Goal: Task Accomplishment & Management: Complete application form

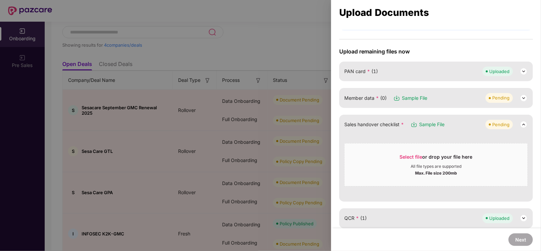
scroll to position [42, 0]
click at [521, 99] on img at bounding box center [524, 97] width 8 height 8
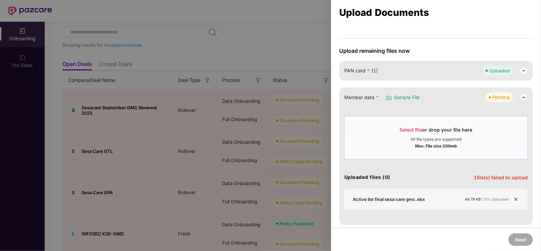
scroll to position [83, 0]
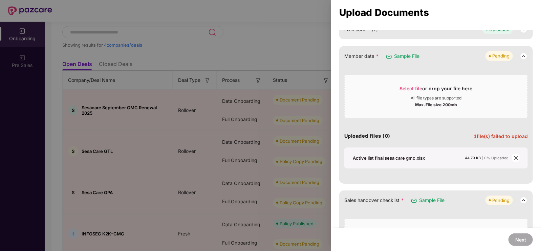
click at [516, 156] on icon "close" at bounding box center [515, 158] width 5 height 5
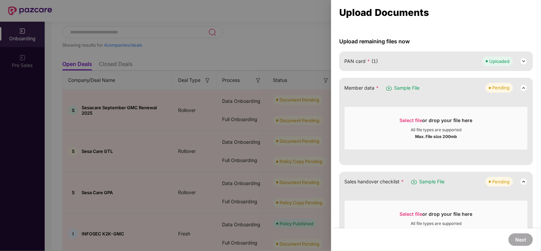
scroll to position [52, 0]
click at [425, 118] on div "Select file or drop your file here" at bounding box center [436, 121] width 73 height 10
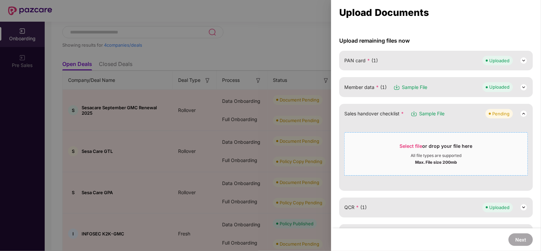
click at [413, 141] on span "Select file or drop your file here All file types are supported Max. File size …" at bounding box center [436, 154] width 183 height 32
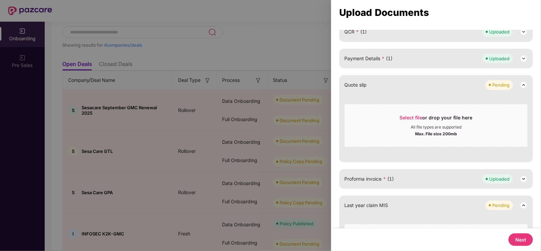
scroll to position [161, 0]
click at [518, 238] on button "Next" at bounding box center [520, 240] width 24 height 13
select select "**********"
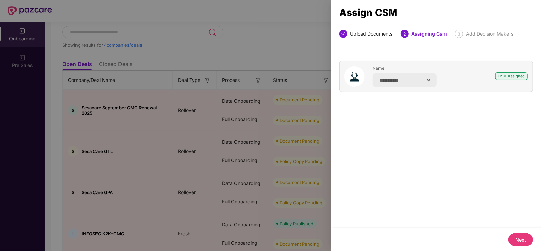
scroll to position [0, 0]
click at [518, 238] on button "Next" at bounding box center [520, 240] width 24 height 13
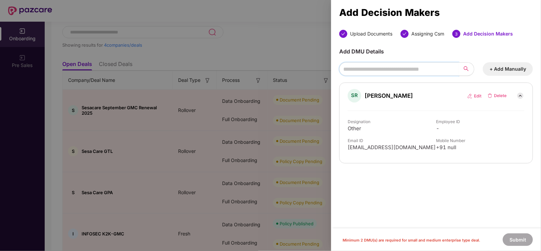
click at [428, 70] on input "search" at bounding box center [398, 69] width 119 height 14
type input "********"
click at [461, 68] on button "button" at bounding box center [466, 69] width 16 height 14
click at [492, 68] on button "+ Add Manually" at bounding box center [508, 69] width 50 height 14
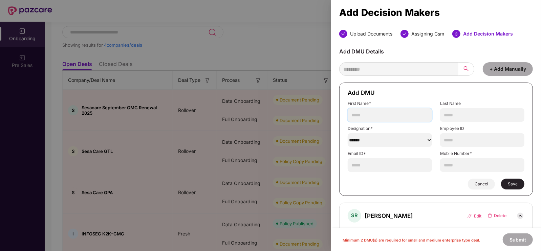
click at [398, 113] on input "text" at bounding box center [390, 115] width 84 height 14
type input "********"
click at [455, 113] on input "text" at bounding box center [482, 115] width 84 height 14
type input "****"
click at [418, 146] on select "******" at bounding box center [390, 140] width 84 height 14
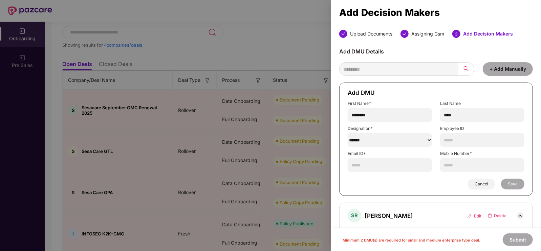
select select "**********"
click at [348, 133] on select "******" at bounding box center [390, 140] width 84 height 14
click at [470, 136] on input "text" at bounding box center [482, 140] width 84 height 14
click at [380, 166] on input "text" at bounding box center [390, 165] width 84 height 14
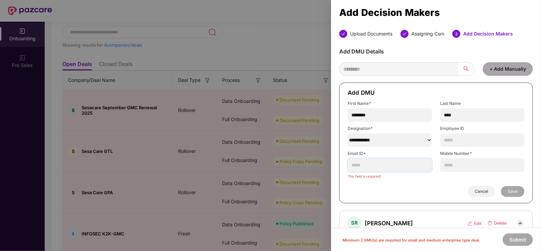
paste input "**********"
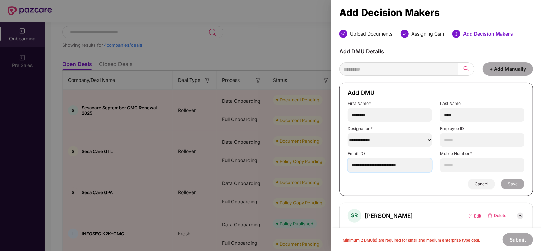
type input "**********"
click at [459, 161] on input "text" at bounding box center [482, 165] width 84 height 14
type input "**********"
click at [513, 184] on span "Save" at bounding box center [513, 183] width 10 height 5
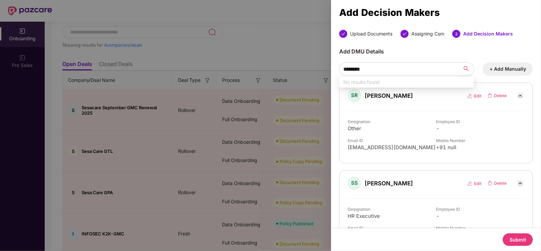
click at [503, 93] on img at bounding box center [497, 95] width 20 height 5
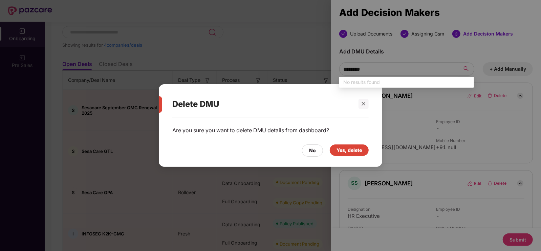
click at [338, 151] on div "Yes, delete" at bounding box center [348, 150] width 25 height 7
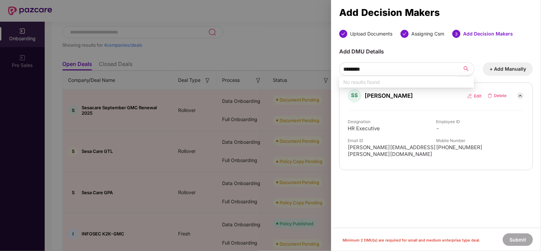
click at [422, 202] on div "Upload Documents Assigning Csm 3 Add Decision Makers Add DMU Details ******** +…" at bounding box center [436, 129] width 210 height 199
click at [421, 71] on input "********" at bounding box center [398, 69] width 119 height 14
click at [450, 191] on div "Upload Documents Assigning Csm 3 Add Decision Makers Add DMU Details + Add Manu…" at bounding box center [436, 129] width 210 height 199
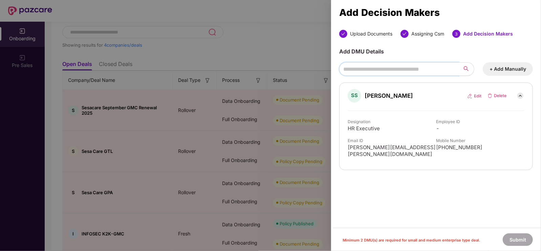
click at [426, 73] on input "search" at bounding box center [398, 69] width 119 height 14
click at [511, 62] on button "+ Add Manually" at bounding box center [508, 69] width 50 height 14
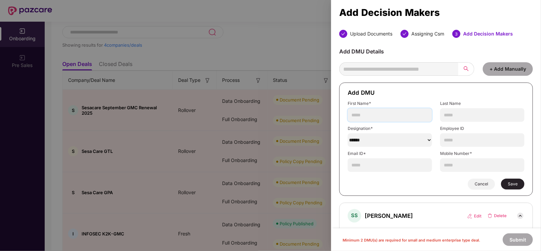
click at [385, 112] on input "text" at bounding box center [390, 115] width 84 height 14
type input "*******"
click at [468, 118] on input "text" at bounding box center [482, 115] width 84 height 14
type input "***"
click at [409, 145] on select "******" at bounding box center [390, 140] width 84 height 14
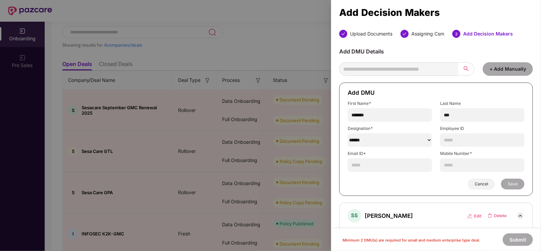
select select "***"
click at [348, 133] on select "******" at bounding box center [390, 140] width 84 height 14
click at [400, 164] on input "text" at bounding box center [390, 165] width 84 height 14
paste input "**********"
type input "**********"
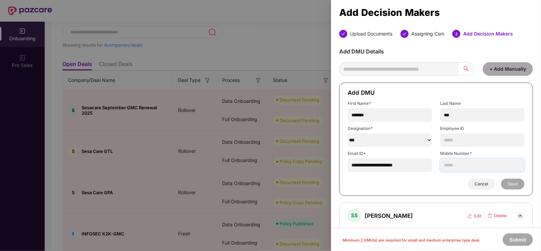
click at [455, 170] on input "text" at bounding box center [482, 165] width 84 height 14
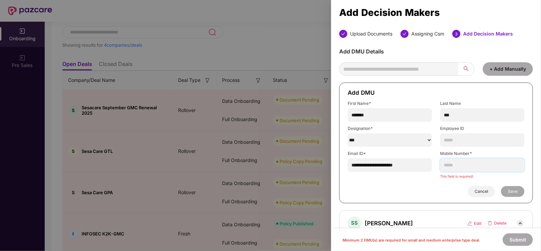
paste input "**********"
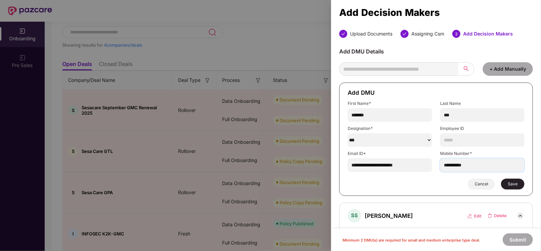
type input "**********"
click at [509, 180] on button "Save" at bounding box center [512, 184] width 23 height 11
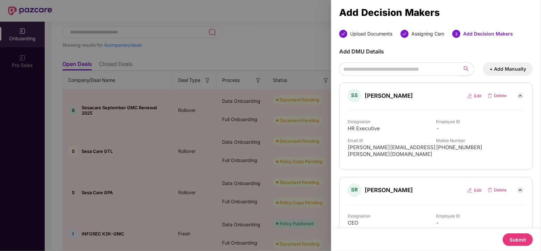
click at [512, 237] on button "Submit" at bounding box center [518, 240] width 30 height 13
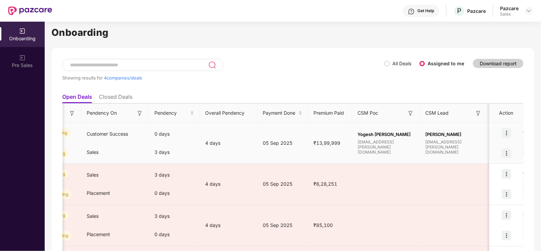
scroll to position [0, 264]
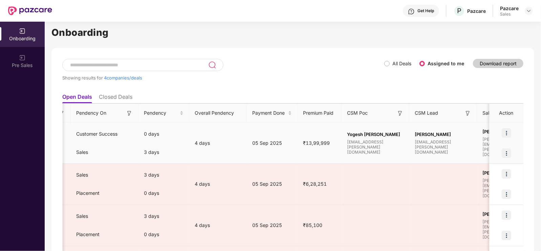
click at [504, 153] on img at bounding box center [506, 153] width 9 height 9
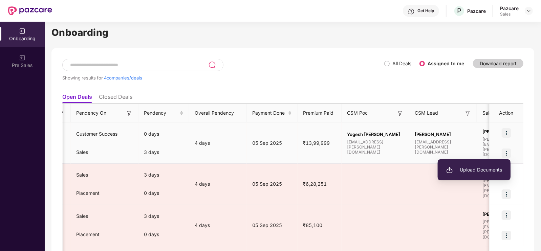
click at [485, 164] on li "Upload Documents" at bounding box center [474, 170] width 73 height 14
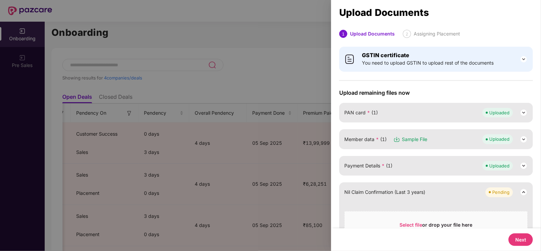
scroll to position [45, 0]
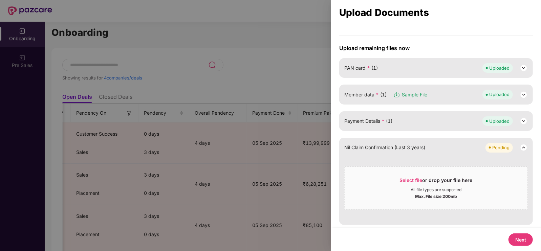
click at [519, 237] on button "Next" at bounding box center [520, 240] width 24 height 13
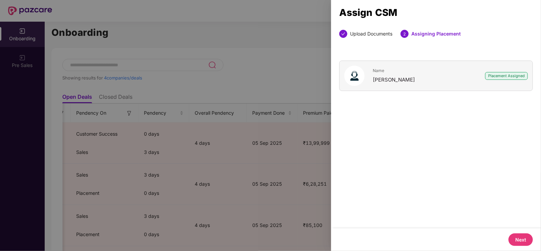
click at [519, 237] on button "Next" at bounding box center [520, 240] width 24 height 13
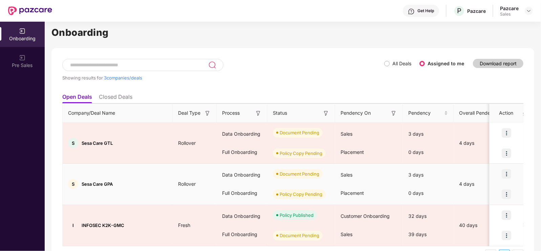
click at [319, 171] on div "Document Pending" at bounding box center [300, 174] width 40 height 7
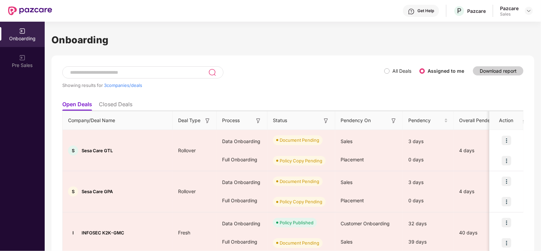
click at [110, 107] on li "Closed Deals" at bounding box center [116, 106] width 34 height 10
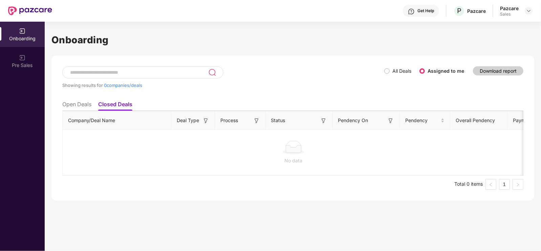
click at [118, 105] on li "Closed Deals" at bounding box center [115, 106] width 34 height 10
click at [363, 155] on div "No data" at bounding box center [293, 153] width 451 height 24
click at [395, 73] on label "All Deals" at bounding box center [401, 71] width 19 height 6
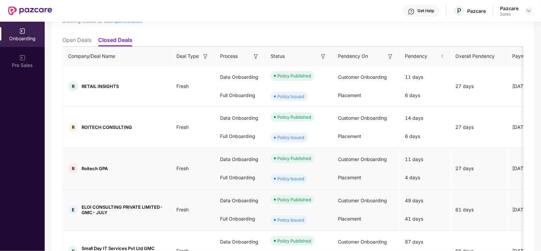
scroll to position [0, 0]
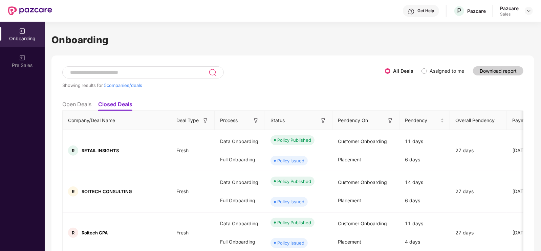
click at [74, 106] on li "Open Deals" at bounding box center [76, 106] width 29 height 10
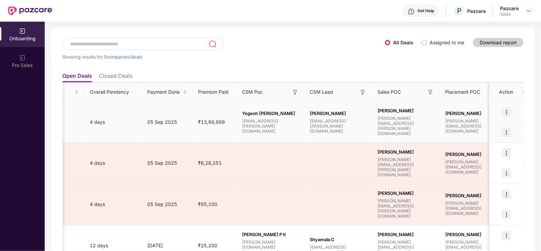
scroll to position [0, 370]
drag, startPoint x: 323, startPoint y: 118, endPoint x: 331, endPoint y: 119, distance: 8.1
click at [331, 116] on span "Rajkumar Madhukar Kedari" at bounding box center [337, 113] width 57 height 5
drag, startPoint x: 330, startPoint y: 119, endPoint x: 308, endPoint y: 113, distance: 23.0
click at [308, 113] on div "Rajkumar Madhukar Kedari rajkumar.kedari@pazcare.com" at bounding box center [338, 122] width 68 height 23
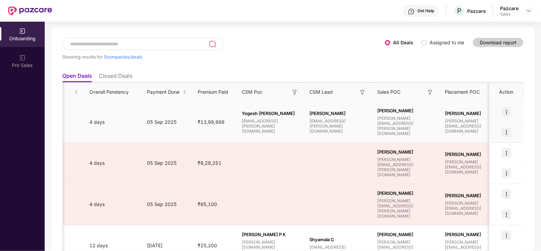
click at [330, 116] on span "Rajkumar Madhukar Kedari" at bounding box center [337, 113] width 57 height 5
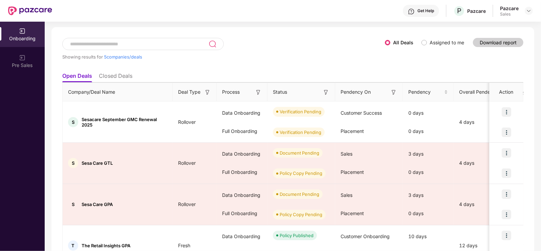
scroll to position [0, 0]
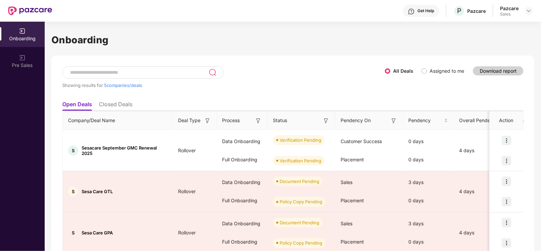
click at [536, 6] on header "Get Help P Pazcare Pazcare Sales" at bounding box center [270, 11] width 541 height 22
click at [529, 9] on img at bounding box center [528, 10] width 5 height 5
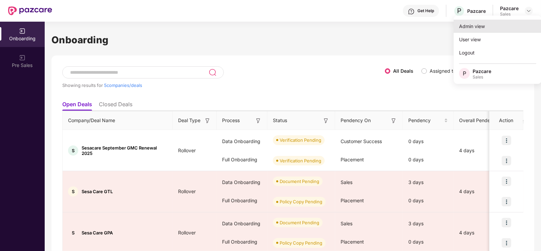
click at [498, 28] on div "Admin view" at bounding box center [498, 26] width 88 height 13
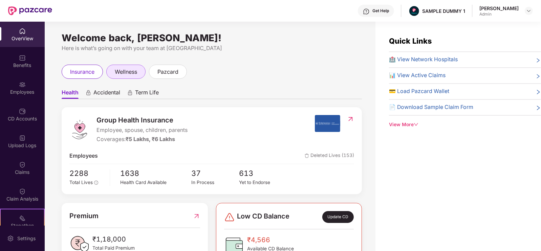
click at [127, 73] on span "wellness" at bounding box center [126, 72] width 22 height 8
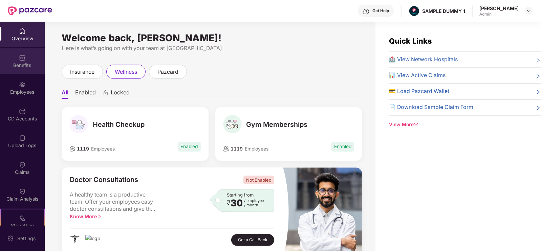
click at [27, 63] on div "Benefits" at bounding box center [22, 65] width 45 height 7
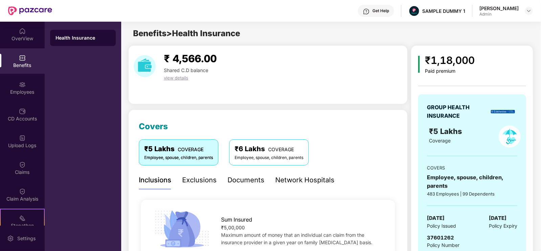
click at [205, 180] on div "Exclusions" at bounding box center [199, 180] width 35 height 10
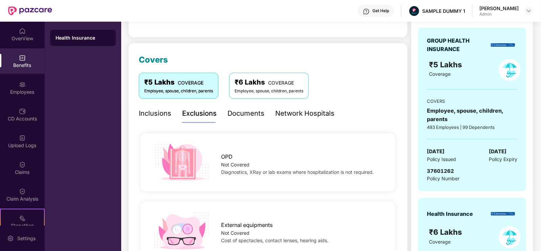
scroll to position [74, 0]
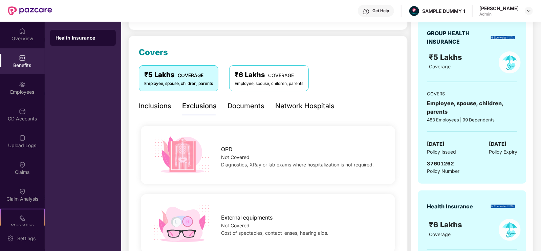
click at [156, 113] on div "Inclusions" at bounding box center [155, 106] width 32 height 19
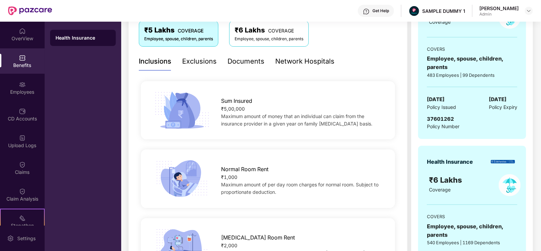
scroll to position [122, 0]
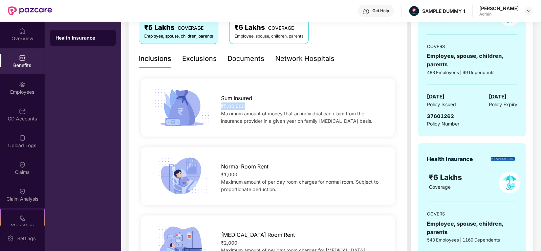
drag, startPoint x: 218, startPoint y: 108, endPoint x: 259, endPoint y: 109, distance: 41.3
click at [259, 109] on div "Sum Insured ₹5,00,000 Maximum amount of money that an individual can claim from…" at bounding box center [303, 108] width 184 height 34
click at [259, 109] on div "₹5,00,000" at bounding box center [302, 106] width 162 height 7
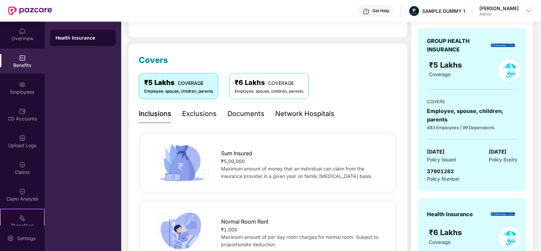
scroll to position [67, 0]
click at [245, 112] on div "Documents" at bounding box center [245, 113] width 37 height 10
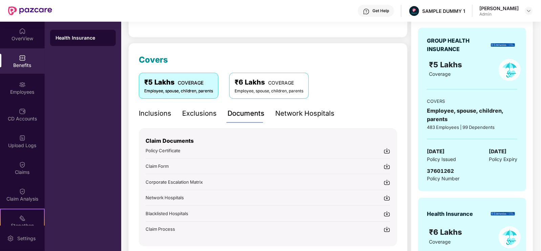
scroll to position [107, 0]
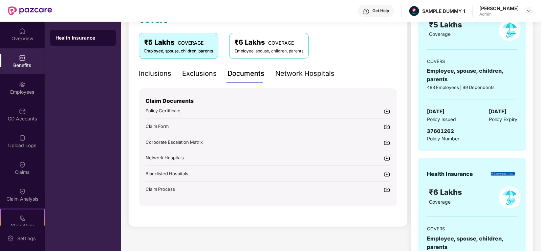
click at [289, 70] on div "Network Hospitals" at bounding box center [304, 73] width 59 height 10
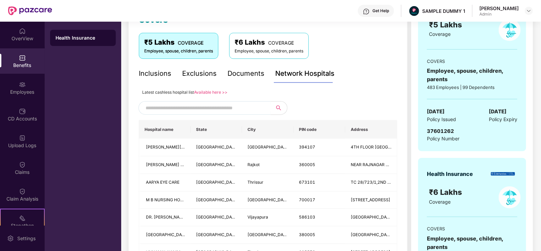
click at [226, 106] on input "text" at bounding box center [204, 108] width 116 height 10
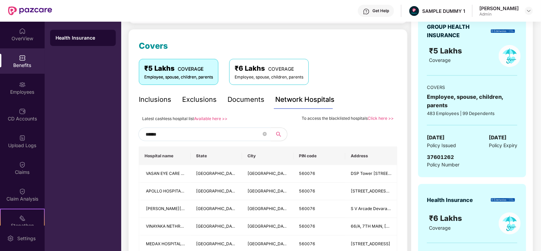
scroll to position [77, 0]
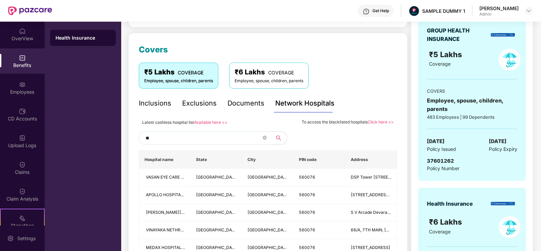
type input "*"
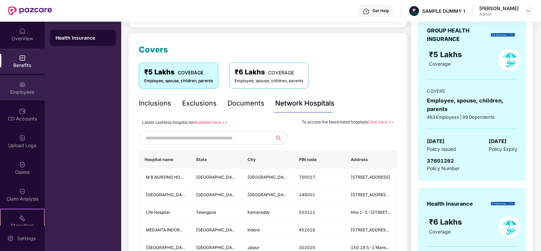
click at [25, 89] on div "Employees" at bounding box center [22, 92] width 45 height 7
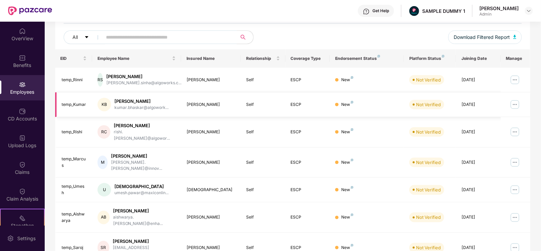
scroll to position [0, 0]
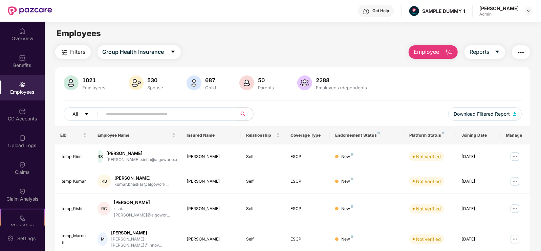
click at [420, 56] on span "Employee" at bounding box center [426, 52] width 25 height 8
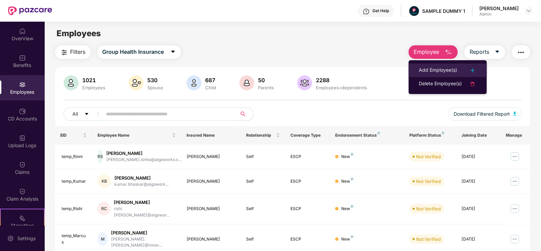
click at [427, 67] on div "Add Employee(s)" at bounding box center [438, 70] width 38 height 8
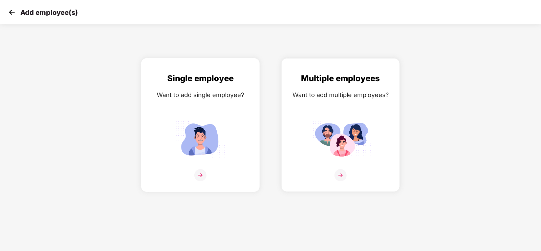
click at [228, 119] on img at bounding box center [200, 139] width 61 height 42
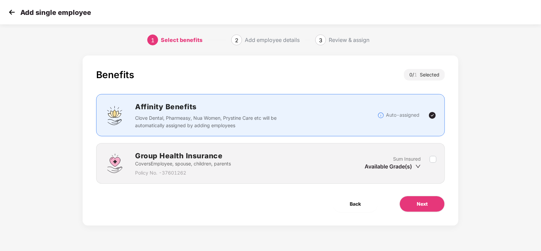
click at [432, 155] on label at bounding box center [433, 163] width 7 height 17
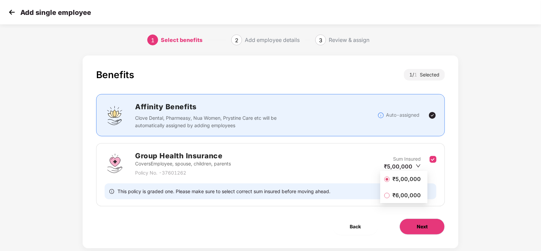
click at [417, 221] on button "Next" at bounding box center [421, 227] width 45 height 16
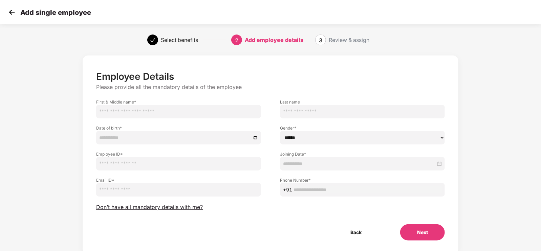
click at [10, 18] on div "Add single employee" at bounding box center [270, 12] width 541 height 24
click at [12, 14] on img at bounding box center [12, 12] width 10 height 10
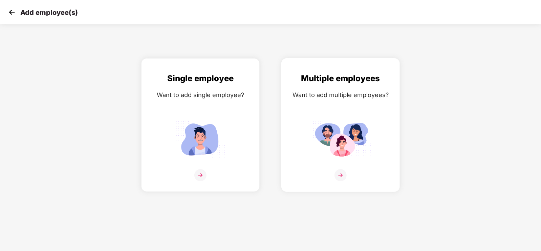
click at [328, 92] on div "Want to add multiple employees?" at bounding box center [340, 95] width 104 height 10
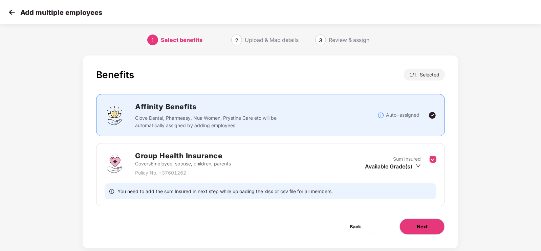
click at [410, 222] on button "Next" at bounding box center [421, 227] width 45 height 16
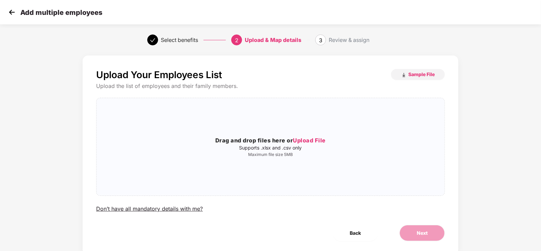
click at [14, 13] on img at bounding box center [12, 12] width 10 height 10
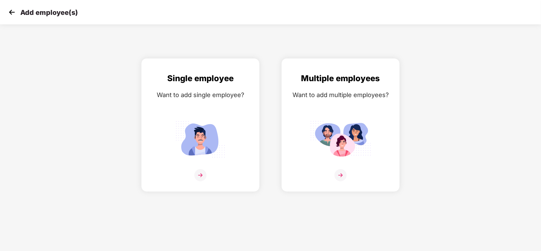
click at [14, 13] on img at bounding box center [12, 12] width 10 height 10
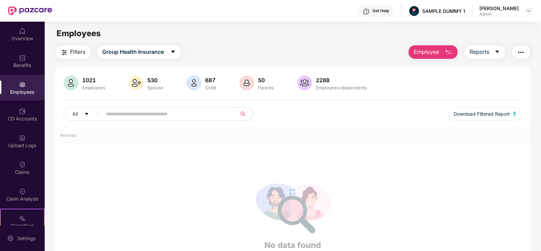
click at [428, 48] on span "Employee" at bounding box center [426, 52] width 25 height 8
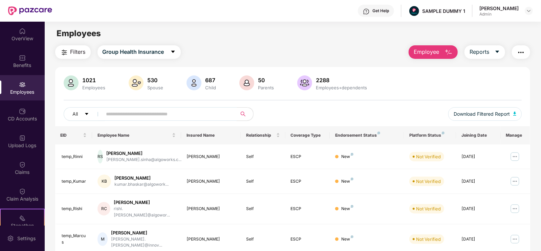
click at [384, 67] on div "Filters Group Health Insurance Employee Reports 1021 Employees 530 Spouse 687 C…" at bounding box center [292, 241] width 475 height 393
click at [481, 50] on span "Reports" at bounding box center [479, 52] width 20 height 8
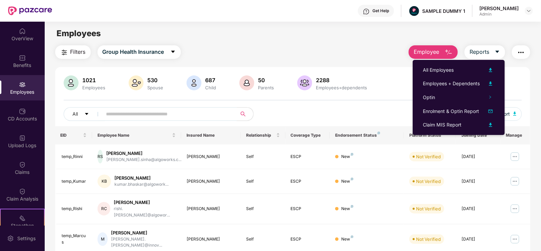
click at [535, 78] on div "Filters Group Health Insurance Employee Reports 1021 Employees 530 Spouse 687 C…" at bounding box center [293, 241] width 496 height 393
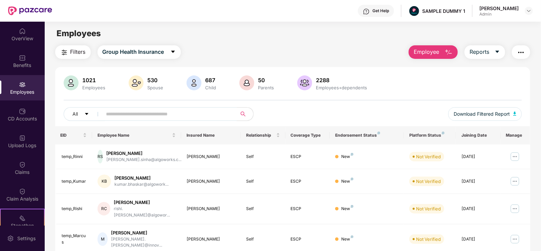
click at [523, 47] on button "button" at bounding box center [521, 52] width 18 height 14
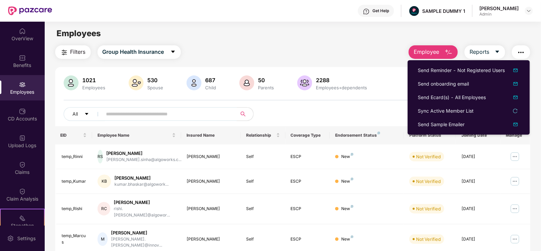
click at [365, 107] on div "All Download Filtered Report" at bounding box center [293, 116] width 458 height 19
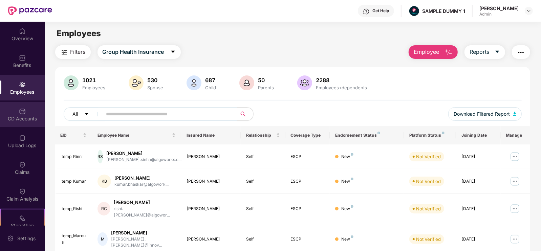
click at [29, 114] on div "CD Accounts" at bounding box center [22, 114] width 45 height 25
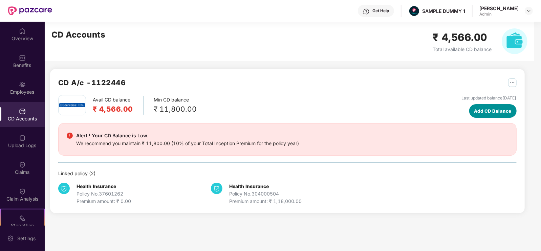
click at [474, 112] on span "Add CD Balance" at bounding box center [493, 111] width 38 height 7
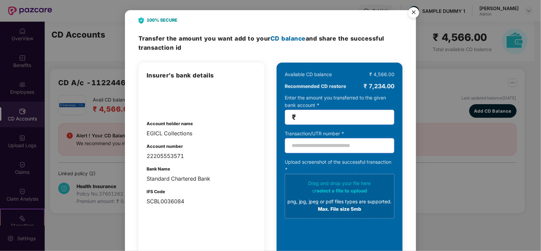
click at [413, 18] on img "Close" at bounding box center [413, 13] width 19 height 19
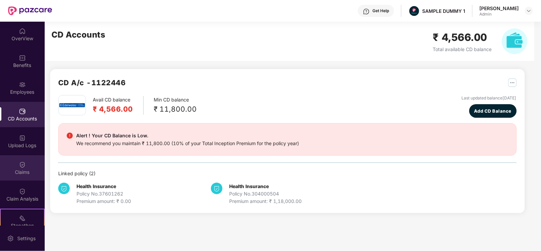
click at [0, 166] on div "Claims" at bounding box center [22, 167] width 45 height 25
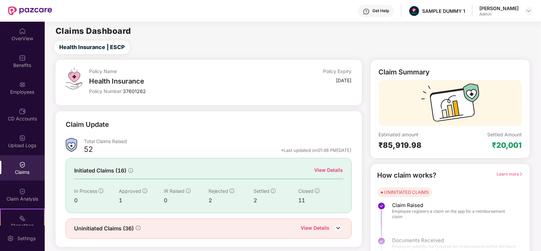
scroll to position [14, 0]
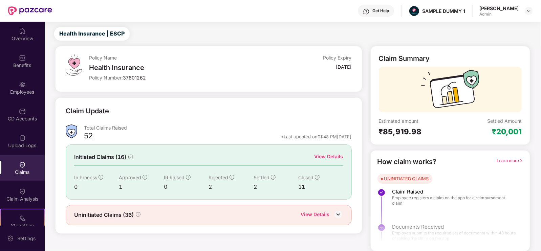
click at [340, 154] on div "View Details" at bounding box center [328, 156] width 29 height 7
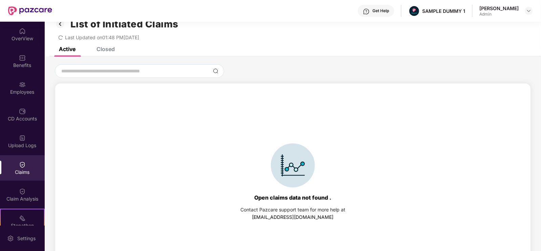
click at [109, 51] on div "Closed" at bounding box center [105, 49] width 18 height 7
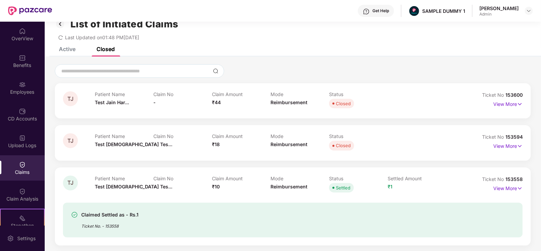
scroll to position [81, 0]
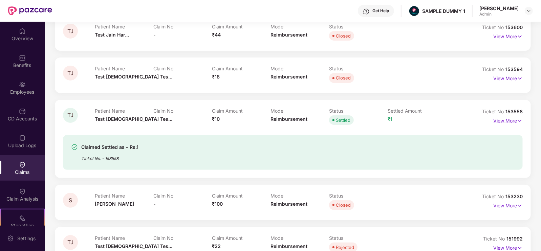
click at [503, 123] on p "View More" at bounding box center [507, 119] width 29 height 9
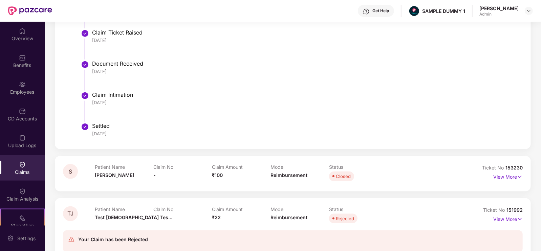
scroll to position [481, 0]
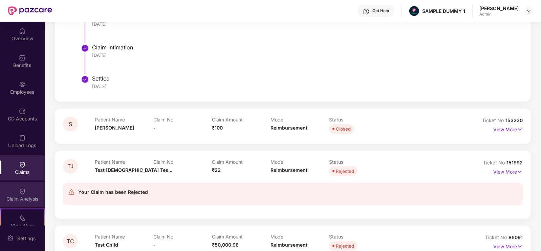
click at [37, 194] on div "Claim Analysis" at bounding box center [22, 194] width 45 height 25
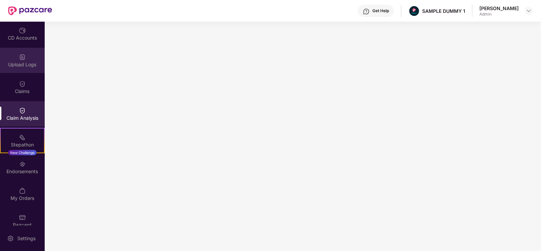
scroll to position [90, 0]
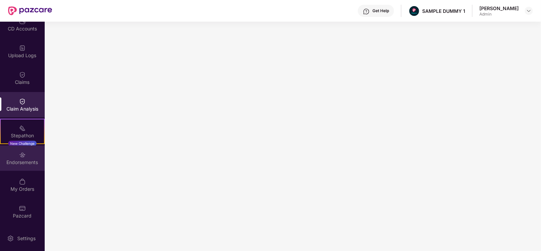
click at [19, 157] on img at bounding box center [22, 155] width 7 height 7
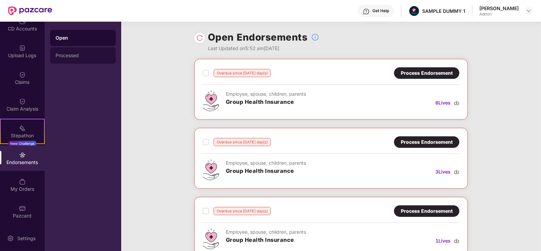
click at [86, 59] on div "Processed" at bounding box center [83, 55] width 66 height 16
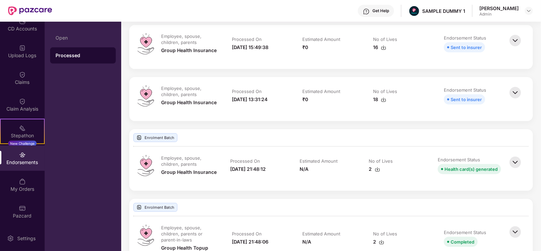
scroll to position [243, 0]
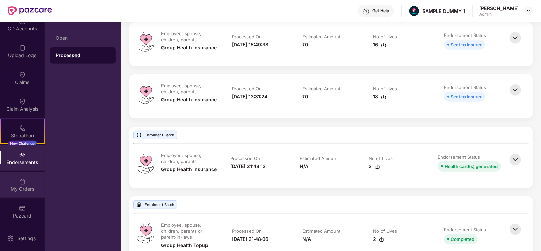
click at [36, 184] on div "My Orders" at bounding box center [22, 184] width 45 height 25
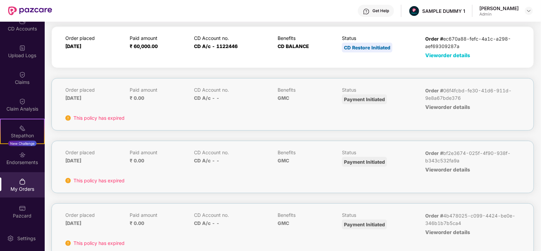
scroll to position [35, 0]
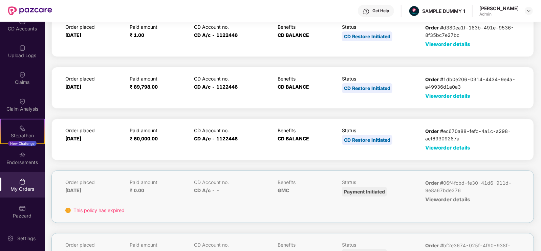
click at [437, 148] on span "View order details" at bounding box center [447, 148] width 45 height 6
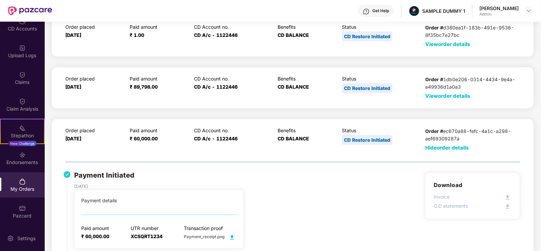
scroll to position [119, 0]
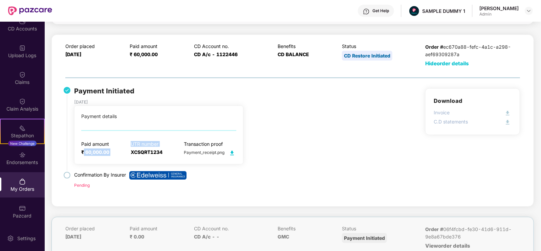
drag, startPoint x: 83, startPoint y: 155, endPoint x: 123, endPoint y: 148, distance: 39.9
click at [123, 148] on div "Paid amount ₹ 60,000.00 UTR number XCSQRT1234 Transaction proof Payment_receipt…" at bounding box center [158, 149] width 155 height 16
click at [117, 153] on div "Paid amount ₹ 60,000.00 UTR number XCSQRT1234 Transaction proof Payment_receipt…" at bounding box center [158, 149] width 155 height 16
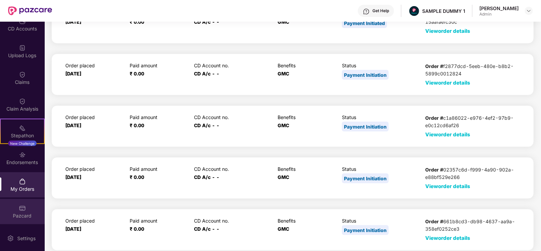
scroll to position [574, 0]
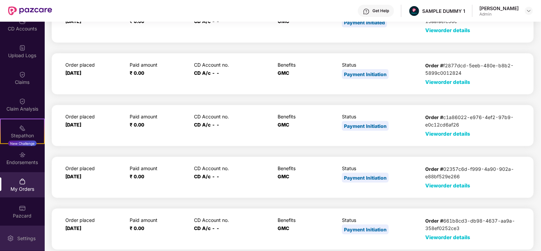
click at [27, 234] on div "Settings" at bounding box center [22, 238] width 45 height 25
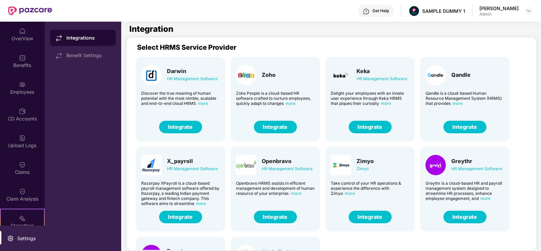
click at [391, 16] on div "Get Help" at bounding box center [376, 11] width 36 height 12
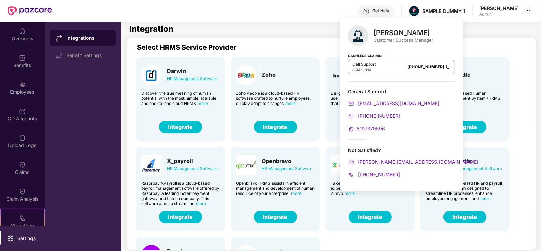
click at [394, 16] on div "Get Help" at bounding box center [376, 11] width 36 height 12
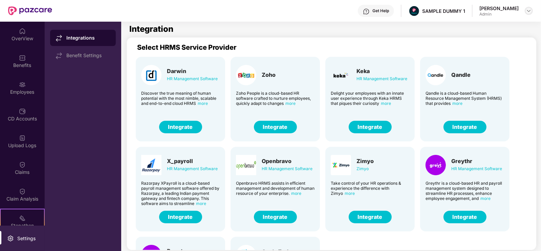
click at [531, 10] on img at bounding box center [528, 10] width 5 height 5
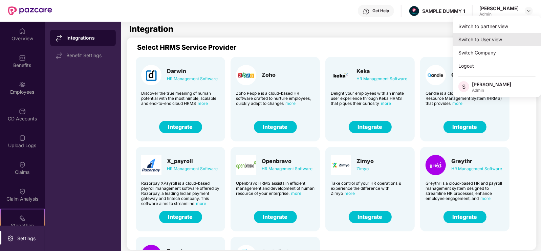
click at [491, 36] on div "Switch to User view" at bounding box center [497, 39] width 88 height 13
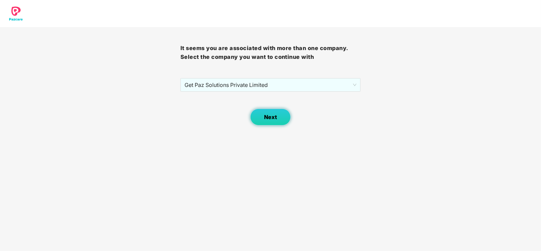
click at [267, 114] on span "Next" at bounding box center [270, 117] width 13 height 6
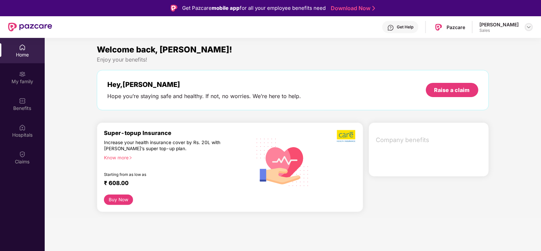
click at [528, 25] on img at bounding box center [528, 26] width 5 height 5
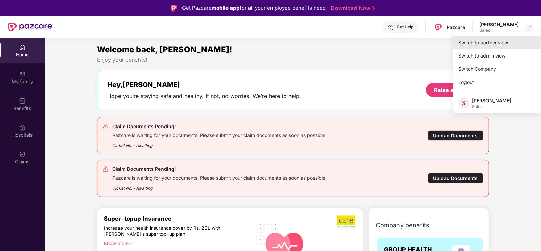
click at [490, 45] on div "Switch to partner view" at bounding box center [497, 42] width 88 height 13
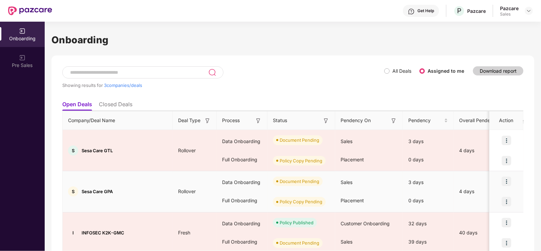
scroll to position [27, 0]
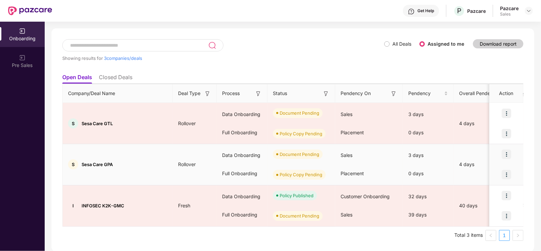
click at [503, 153] on img at bounding box center [506, 154] width 9 height 9
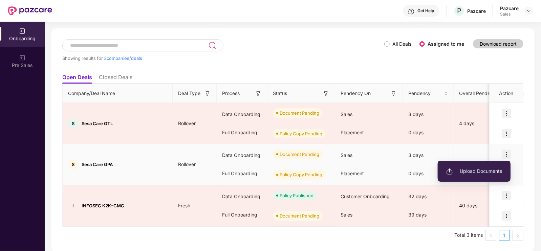
click at [465, 170] on span "Upload Documents" at bounding box center [474, 171] width 56 height 7
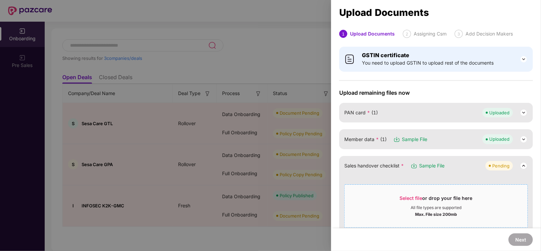
scroll to position [40, 0]
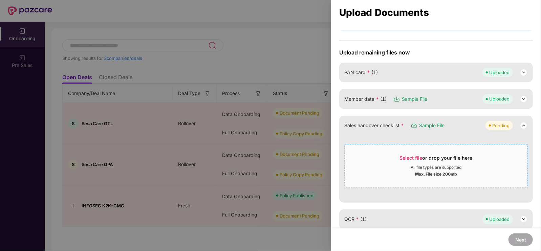
drag, startPoint x: 404, startPoint y: 166, endPoint x: 380, endPoint y: 145, distance: 32.2
click at [380, 145] on div "Select file or drop your file here All file types are supported Max. File size …" at bounding box center [435, 165] width 183 height 43
click at [409, 163] on div "Select file or drop your file here" at bounding box center [436, 160] width 73 height 10
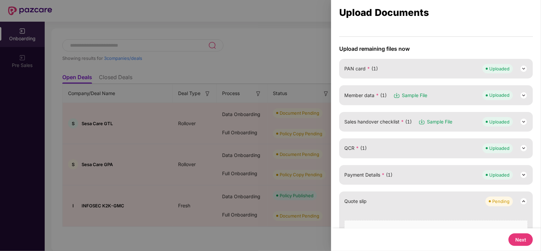
scroll to position [0, 0]
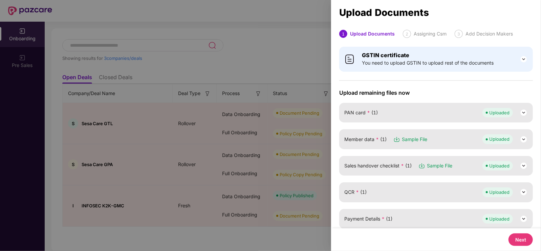
click at [513, 238] on button "Next" at bounding box center [520, 240] width 24 height 13
select select "**********"
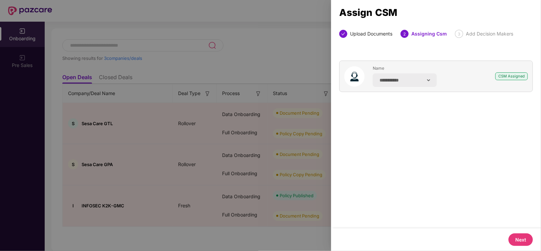
click at [516, 241] on button "Next" at bounding box center [520, 240] width 24 height 13
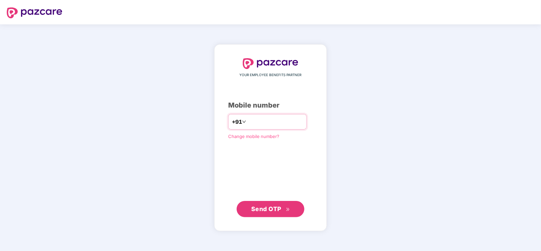
type input "**********"
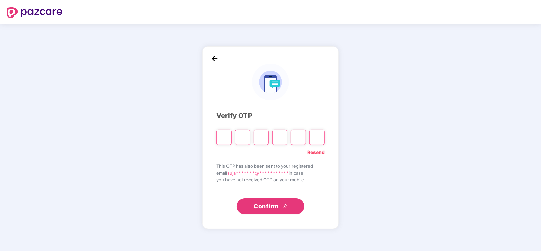
type input "*"
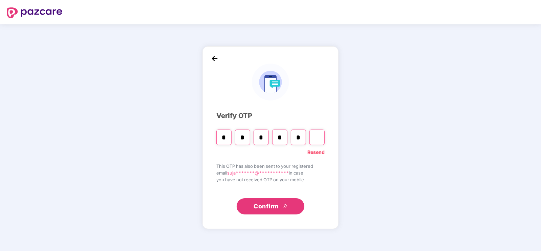
type input "*"
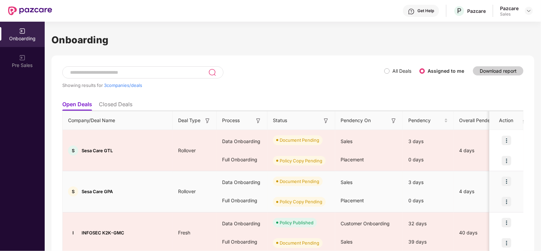
click at [506, 182] on img at bounding box center [506, 181] width 9 height 9
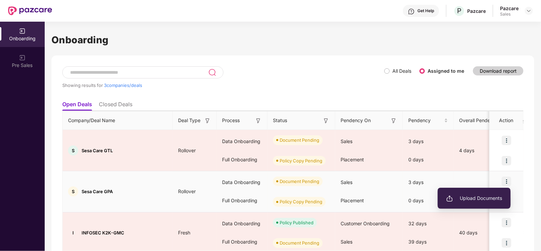
click at [457, 197] on span "Upload Documents" at bounding box center [474, 198] width 56 height 7
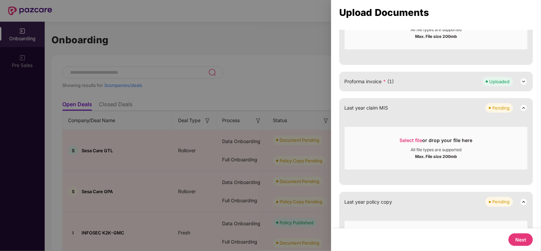
scroll to position [312, 0]
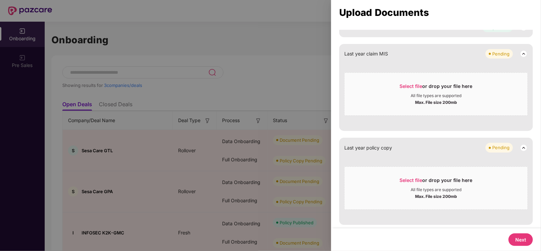
click at [522, 242] on button "Next" at bounding box center [520, 240] width 24 height 13
select select "**********"
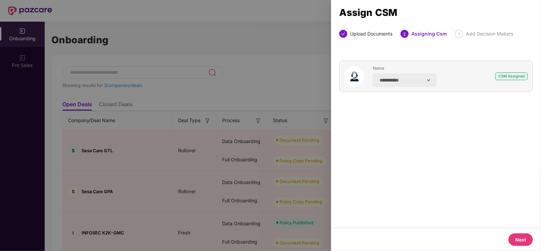
scroll to position [0, 0]
click at [522, 242] on button "Next" at bounding box center [520, 240] width 24 height 13
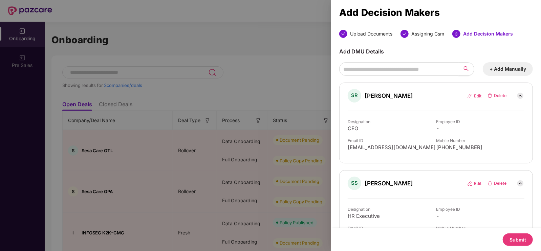
scroll to position [26, 0]
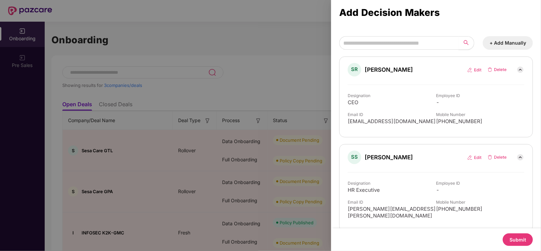
click at [526, 239] on button "Submit" at bounding box center [518, 240] width 30 height 13
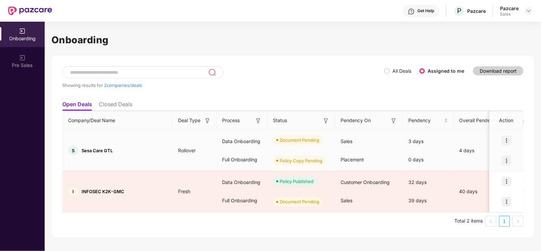
click at [504, 141] on img at bounding box center [506, 140] width 9 height 9
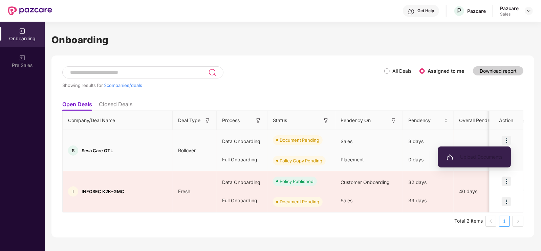
click at [465, 161] on li "Upload Documents" at bounding box center [474, 157] width 73 height 14
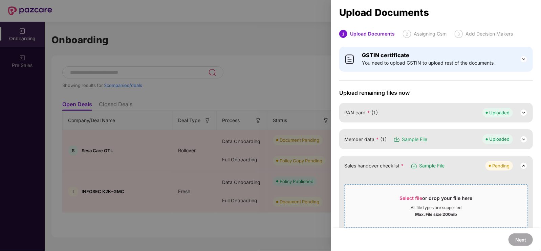
scroll to position [46, 0]
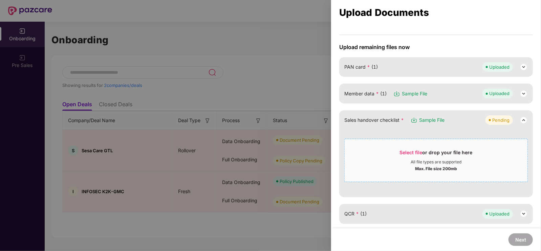
click at [432, 159] on div "All file types are supported" at bounding box center [436, 161] width 51 height 5
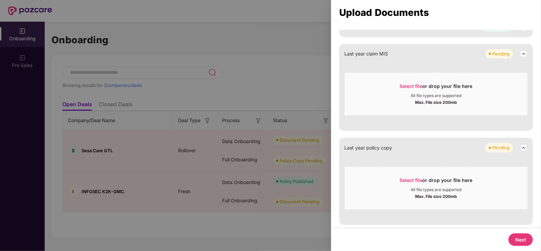
scroll to position [0, 0]
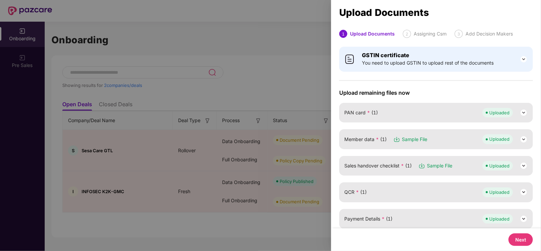
click at [512, 237] on button "Next" at bounding box center [520, 240] width 24 height 13
select select "**********"
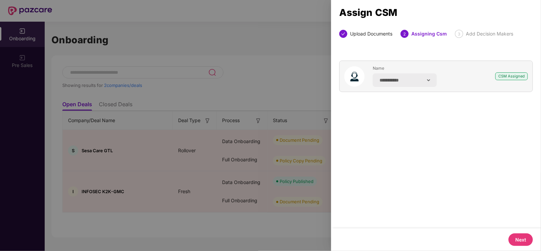
click at [512, 237] on button "Next" at bounding box center [520, 240] width 24 height 13
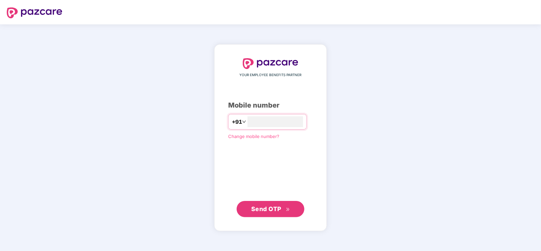
type input "**********"
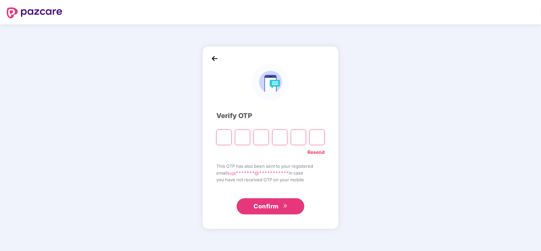
type input "*"
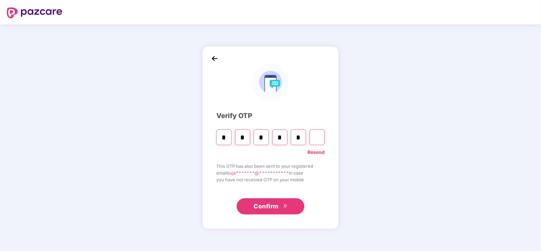
type input "*"
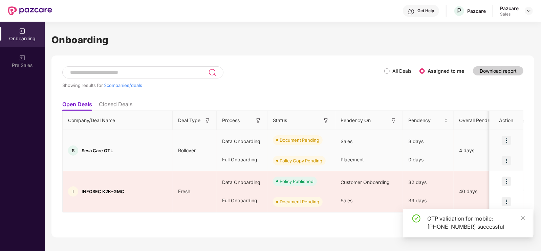
click at [507, 143] on img at bounding box center [506, 140] width 9 height 9
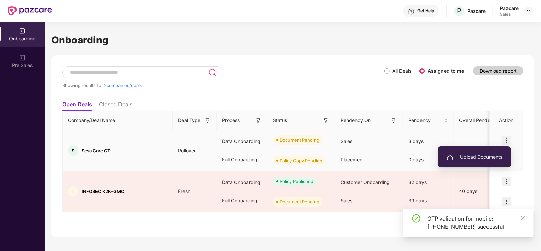
click at [485, 156] on span "Upload Documents" at bounding box center [474, 156] width 56 height 7
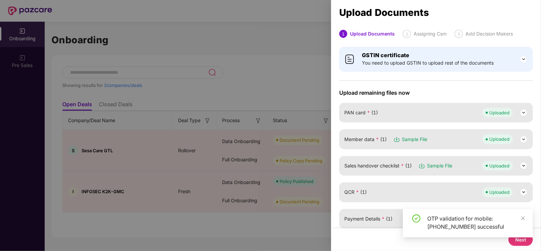
click at [516, 246] on div "Next" at bounding box center [436, 239] width 210 height 23
click at [516, 241] on div "OTP validation for mobile: +919907487671 successful" at bounding box center [468, 226] width 130 height 34
click at [523, 219] on icon "close" at bounding box center [523, 218] width 5 height 5
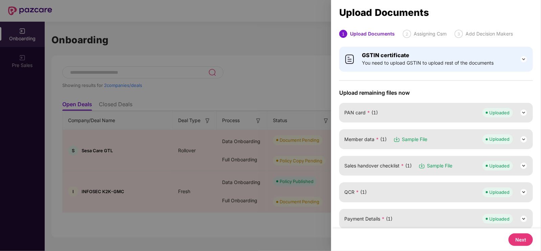
click at [513, 238] on button "Next" at bounding box center [520, 240] width 24 height 13
select select "**********"
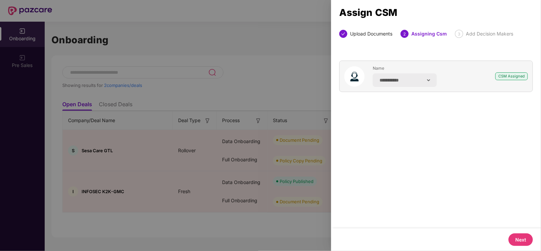
click at [513, 238] on button "Next" at bounding box center [520, 240] width 24 height 13
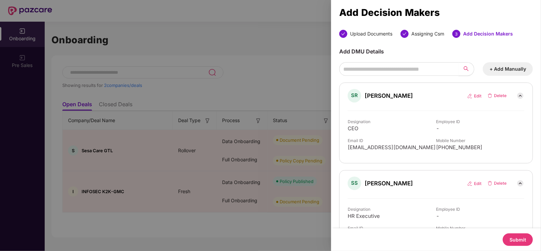
click at [513, 238] on button "Submit" at bounding box center [518, 240] width 30 height 13
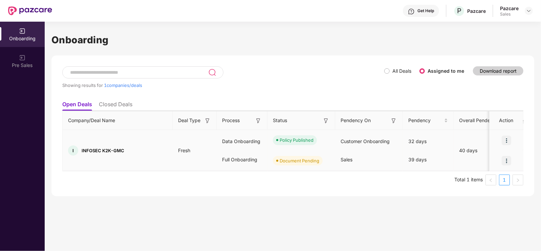
click at [329, 148] on div "Policy Published" at bounding box center [301, 140] width 68 height 20
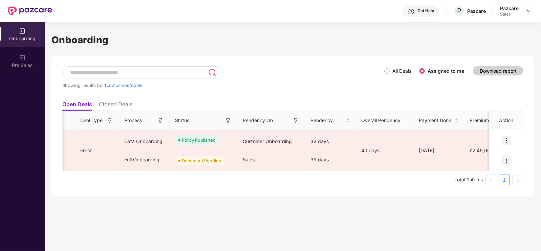
click at [131, 104] on li "Closed Deals" at bounding box center [116, 106] width 34 height 10
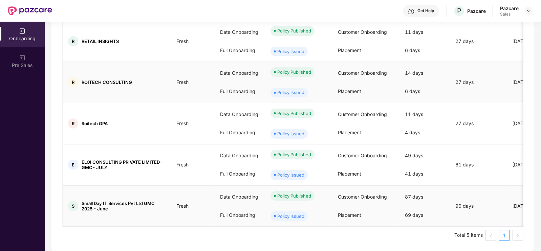
scroll to position [0, 0]
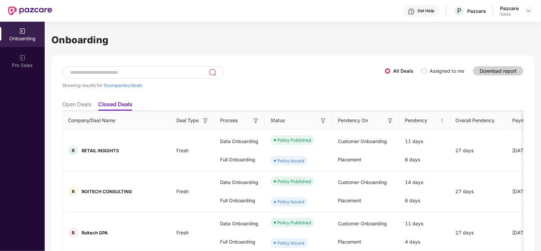
click at [81, 102] on li "Open Deals" at bounding box center [76, 106] width 29 height 10
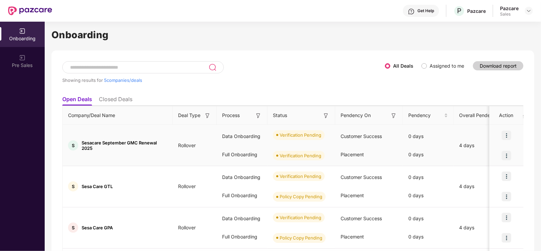
scroll to position [6, 0]
click at [417, 11] on div "Get Help" at bounding box center [421, 11] width 36 height 12
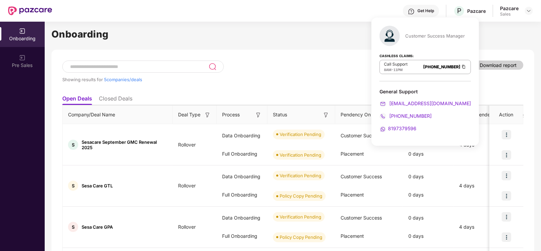
click at [417, 11] on div "Get Help" at bounding box center [421, 11] width 36 height 12
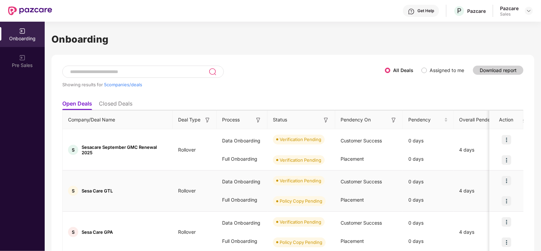
scroll to position [0, 0]
click at [528, 7] on div at bounding box center [529, 11] width 8 height 8
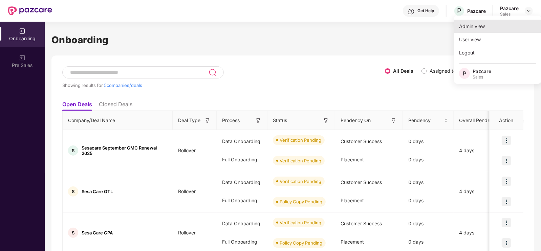
click at [482, 26] on div "Admin view" at bounding box center [498, 26] width 88 height 13
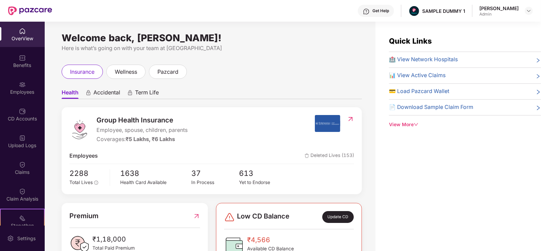
click at [524, 11] on div "Sujal Kedia Admin" at bounding box center [505, 11] width 53 height 12
click at [531, 12] on img at bounding box center [528, 10] width 5 height 5
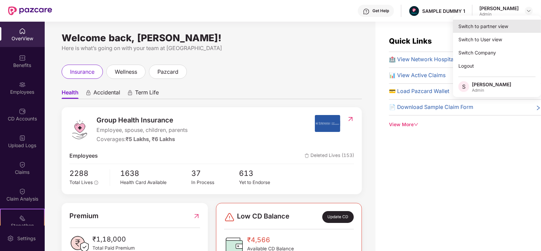
click at [502, 28] on div "Switch to partner view" at bounding box center [497, 26] width 88 height 13
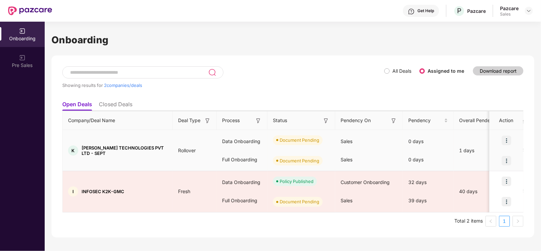
click at [499, 140] on div at bounding box center [506, 140] width 34 height 20
click at [503, 140] on img at bounding box center [506, 140] width 9 height 9
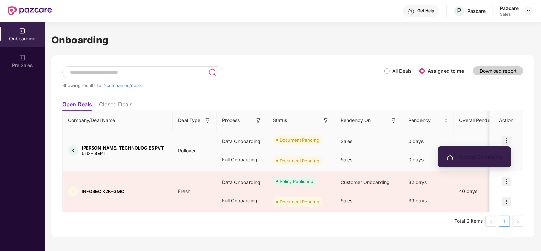
click at [475, 155] on span "Upload Documents" at bounding box center [474, 156] width 56 height 7
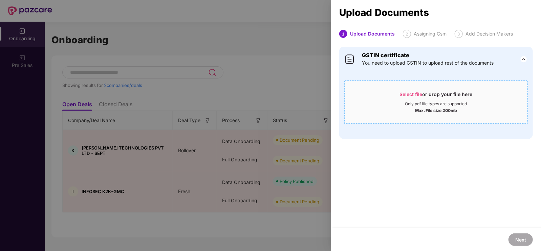
click at [418, 103] on div "Only pdf file types are supported" at bounding box center [436, 103] width 62 height 5
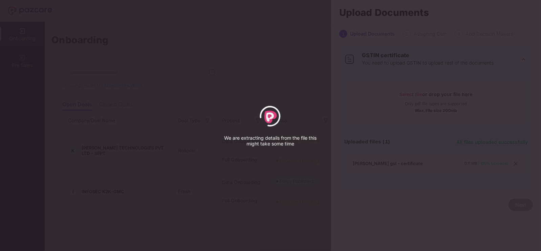
select select "*****"
select select "******"
select select "**********"
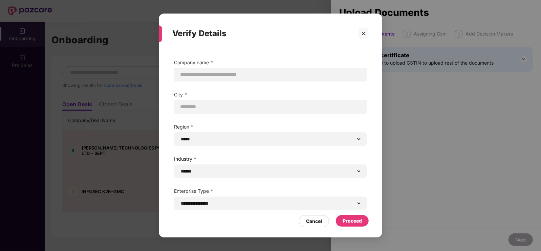
click at [360, 219] on div "Proceed" at bounding box center [352, 220] width 19 height 7
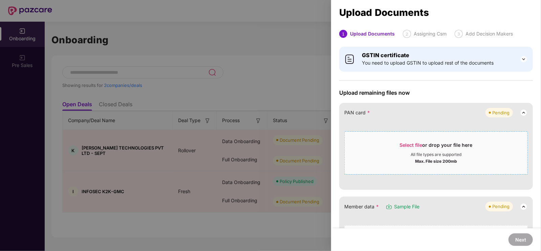
click at [388, 155] on div "All file types are supported" at bounding box center [436, 154] width 183 height 5
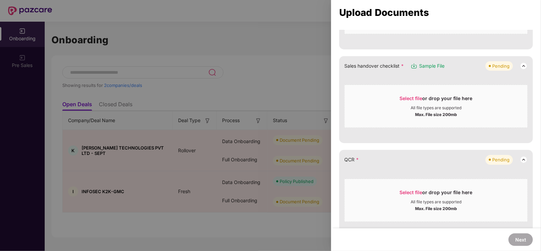
scroll to position [309, 0]
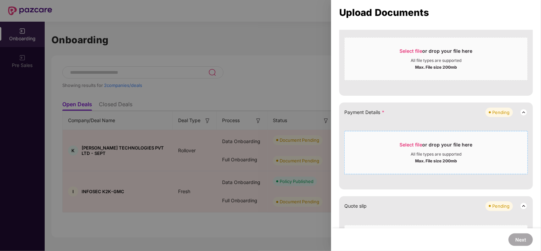
drag, startPoint x: 390, startPoint y: 144, endPoint x: 375, endPoint y: 152, distance: 17.4
click at [375, 152] on div "All file types are supported" at bounding box center [436, 154] width 183 height 5
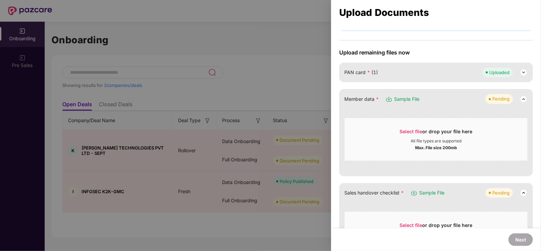
scroll to position [40, 0]
click at [330, 67] on div at bounding box center [270, 125] width 541 height 251
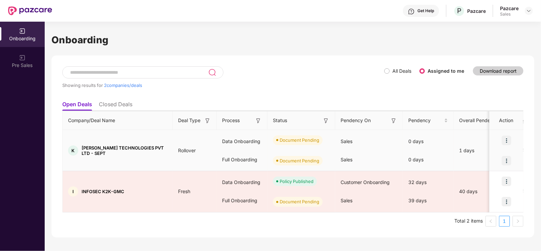
click at [503, 159] on img at bounding box center [506, 160] width 9 height 9
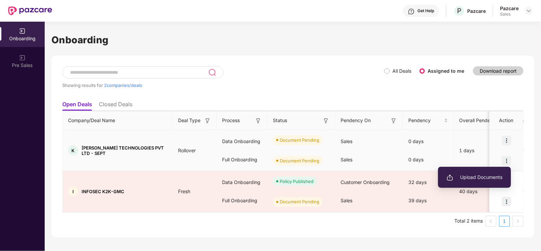
click at [485, 176] on span "Upload Documents" at bounding box center [474, 177] width 56 height 7
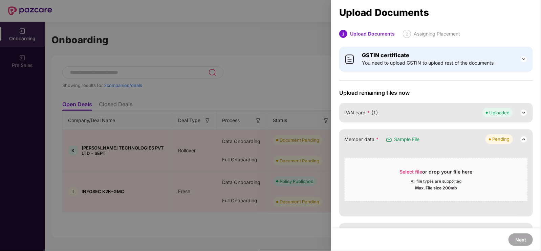
scroll to position [18, 0]
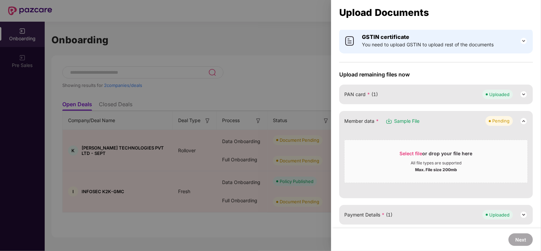
click at [297, 93] on div at bounding box center [270, 125] width 541 height 251
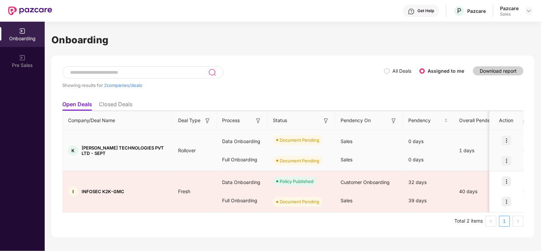
click at [506, 142] on img at bounding box center [506, 140] width 9 height 9
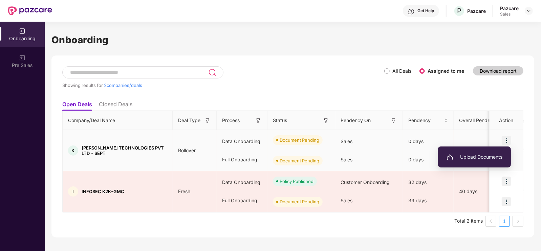
click at [465, 158] on span "Upload Documents" at bounding box center [474, 156] width 56 height 7
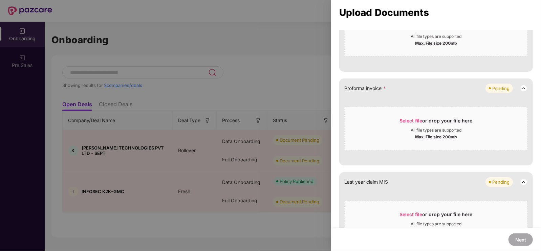
scroll to position [581, 0]
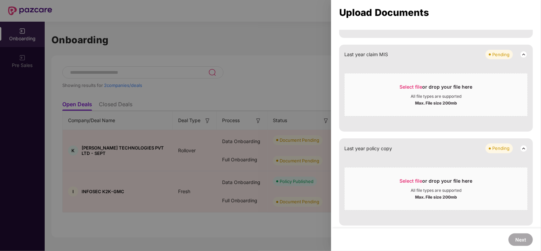
click at [292, 92] on div at bounding box center [270, 125] width 541 height 251
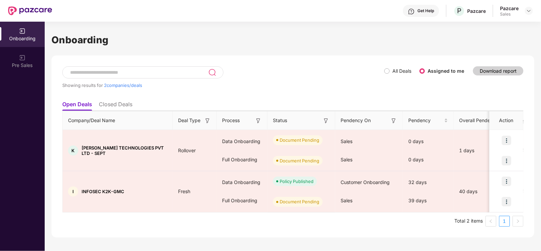
click at [278, 43] on h1 "Onboarding" at bounding box center [292, 39] width 483 height 15
